Goal: Transaction & Acquisition: Subscribe to service/newsletter

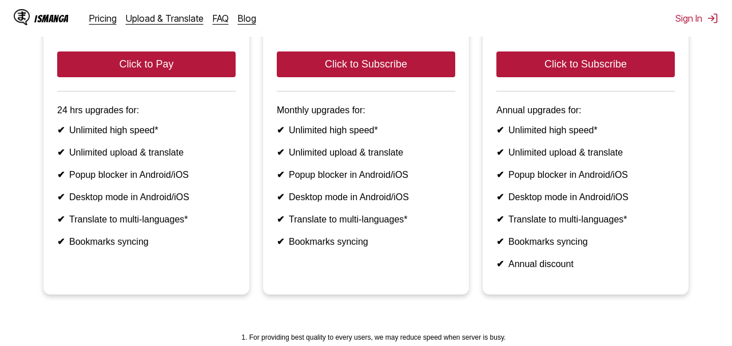
scroll to position [213, 0]
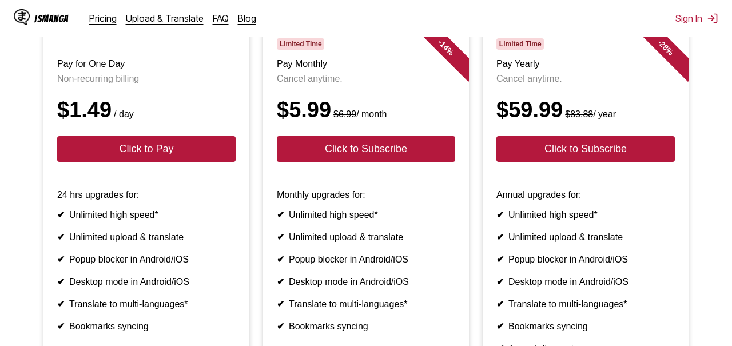
scroll to position [168, 0]
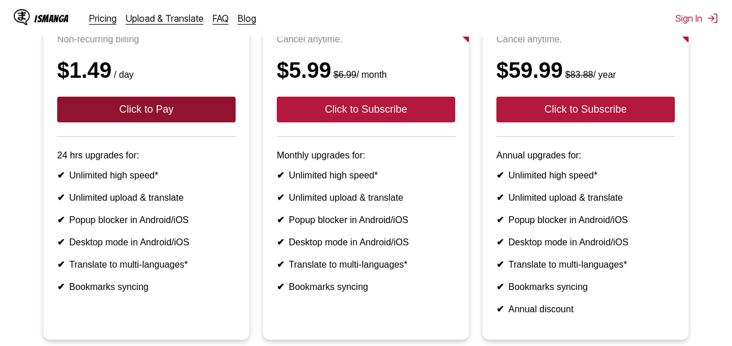
click at [185, 109] on button "Click to Pay" at bounding box center [146, 110] width 179 height 26
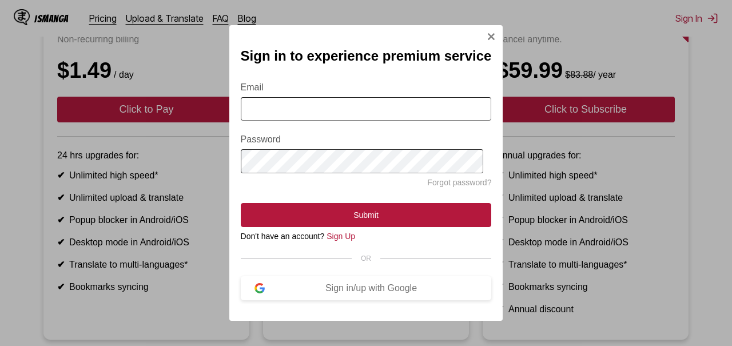
click at [302, 106] on input "Email" at bounding box center [366, 108] width 251 height 23
type input "**********"
click at [342, 298] on button "Sign in/up with Google" at bounding box center [366, 288] width 251 height 24
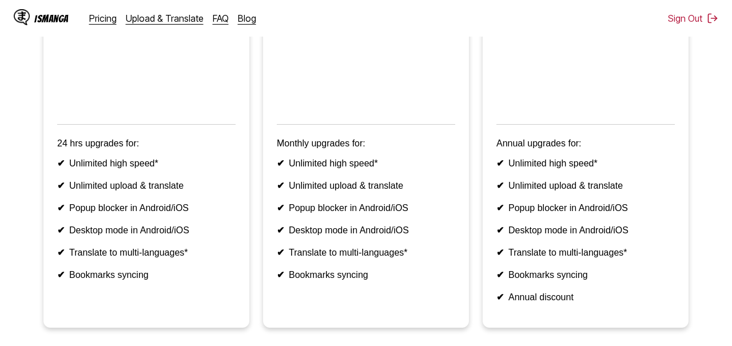
scroll to position [220, 0]
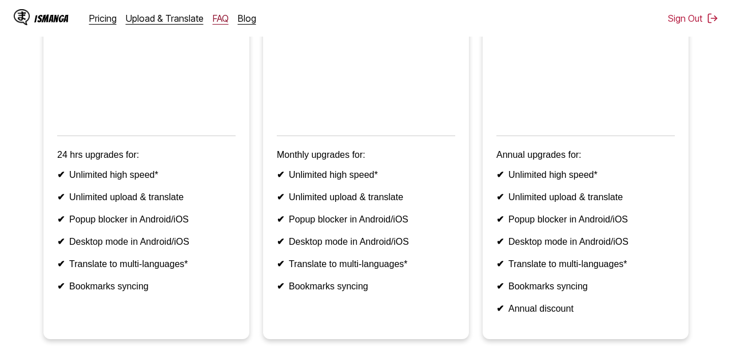
click at [213, 21] on link "FAQ" at bounding box center [221, 18] width 16 height 11
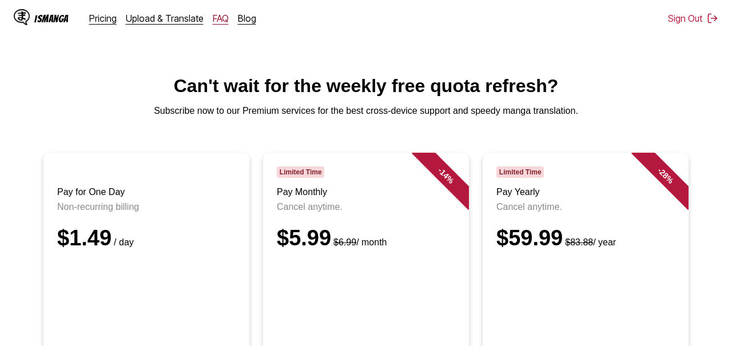
click at [213, 20] on link "FAQ" at bounding box center [221, 18] width 16 height 11
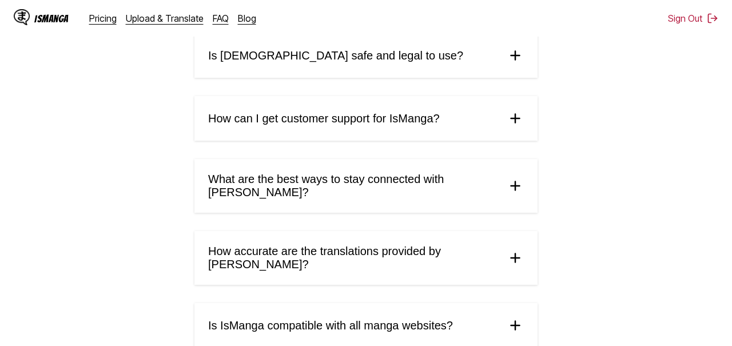
scroll to position [343, 0]
click at [331, 120] on span "How can I get customer support for IsManga?" at bounding box center [324, 118] width 232 height 13
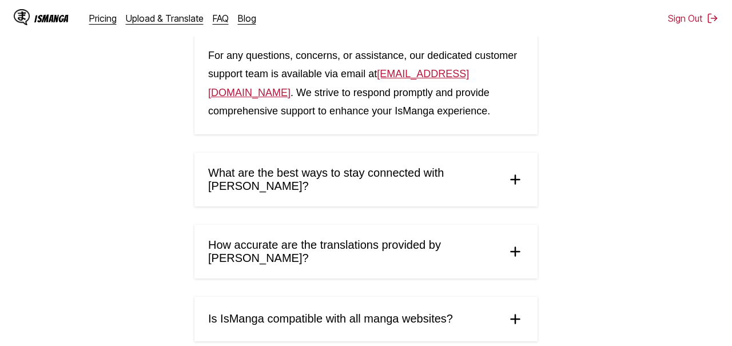
scroll to position [438, 0]
click at [103, 22] on link "Pricing" at bounding box center [102, 18] width 27 height 11
